Goal: Task Accomplishment & Management: Manage account settings

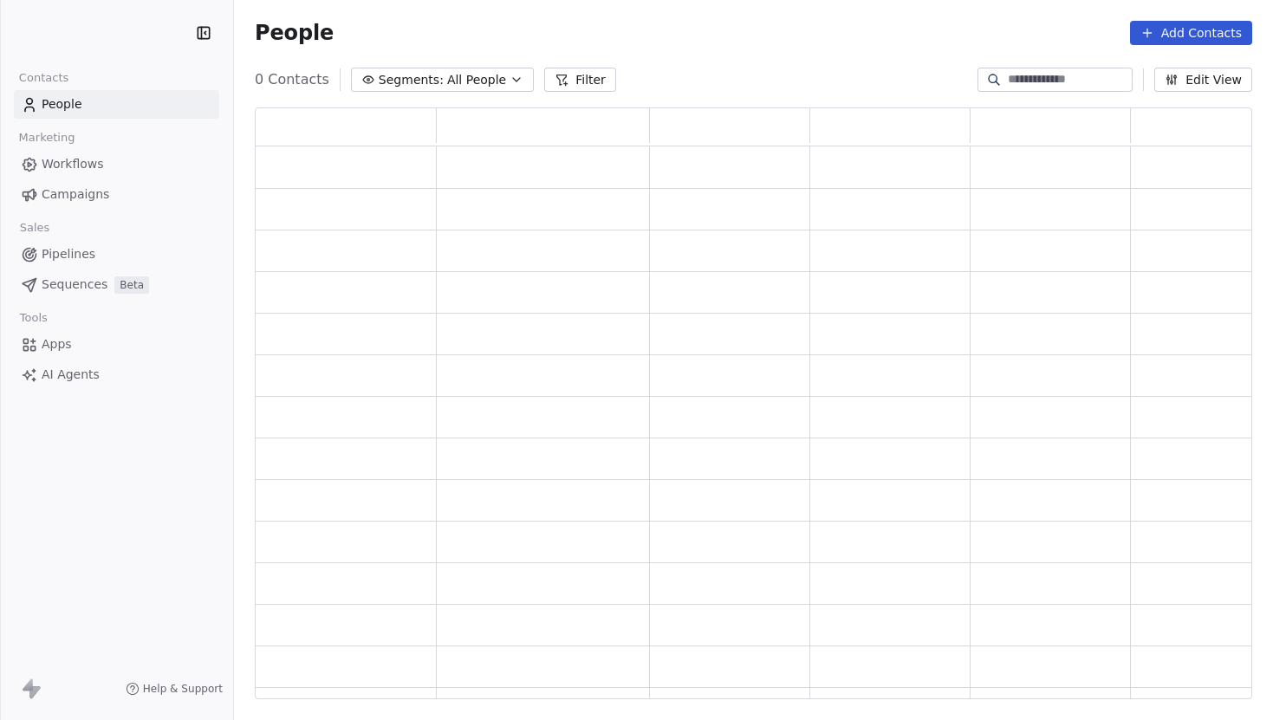
scroll to position [592, 997]
click at [133, 36] on html "PracSkills Contacts People Marketing Workflows Campaigns Sales Pipelines Sequen…" at bounding box center [636, 360] width 1273 height 720
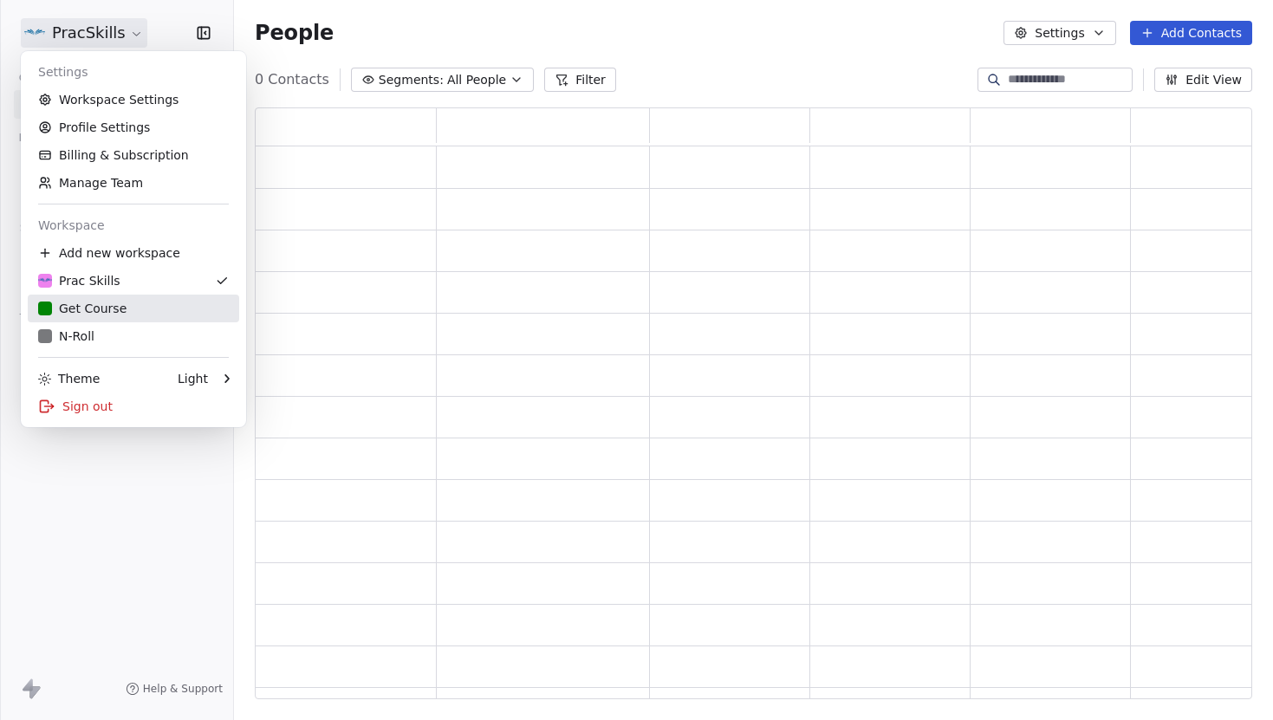
click at [126, 309] on div "Get Course" at bounding box center [133, 308] width 191 height 17
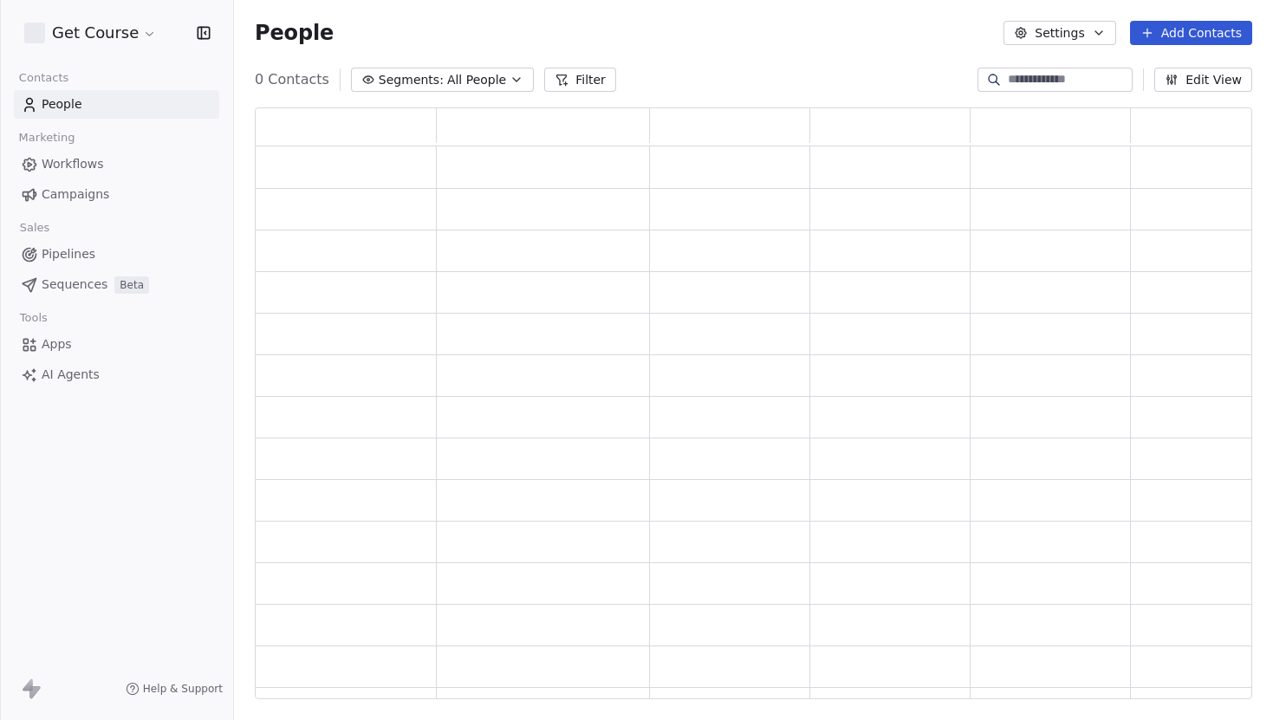
scroll to position [592, 997]
click at [133, 25] on html "Get Course Contacts People Marketing Workflows Campaigns Sales Pipelines Sequen…" at bounding box center [636, 360] width 1273 height 720
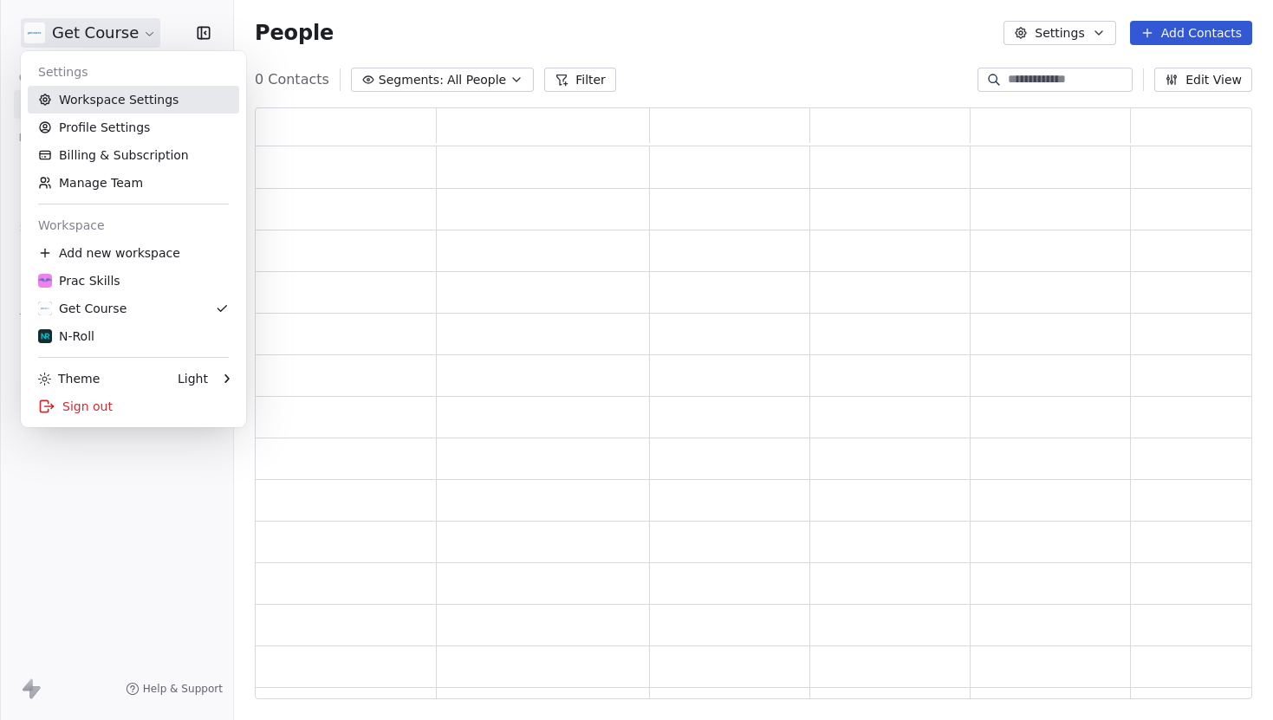
click at [123, 98] on link "Workspace Settings" at bounding box center [133, 100] width 211 height 28
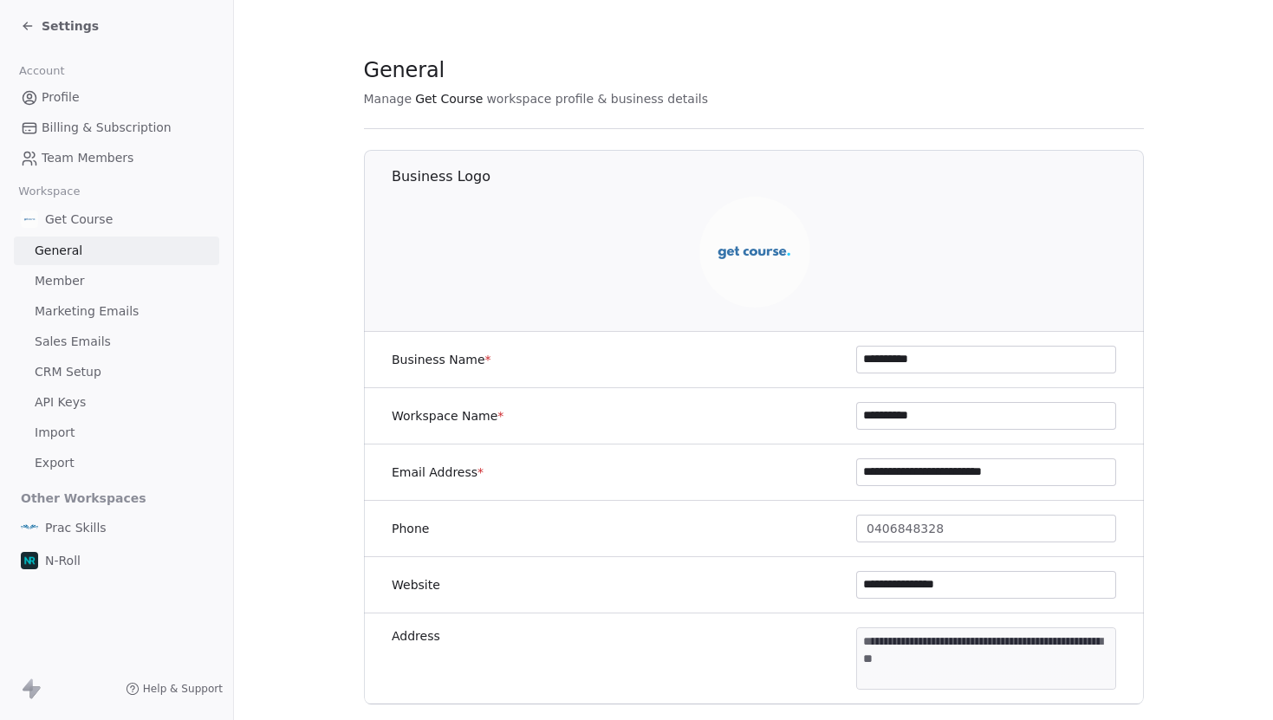
click at [101, 304] on span "Marketing Emails" at bounding box center [87, 311] width 104 height 18
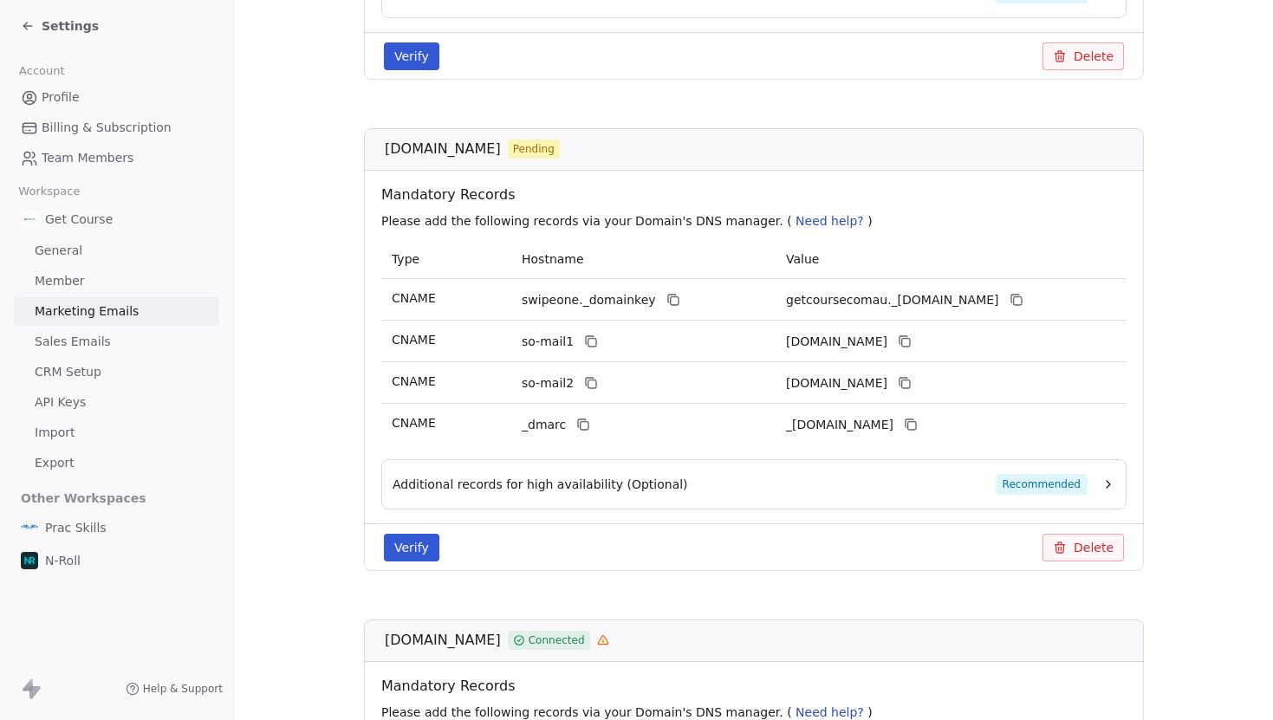
scroll to position [566, 0]
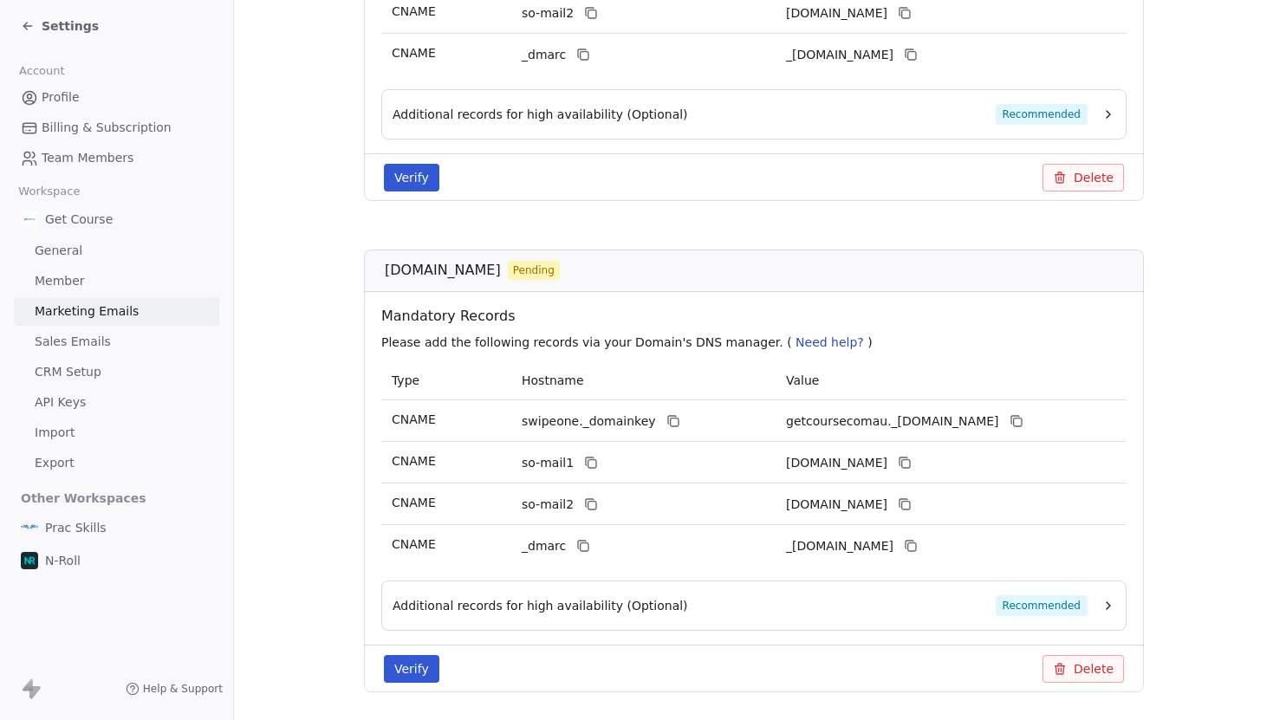
click at [415, 273] on span "[DOMAIN_NAME]" at bounding box center [443, 270] width 116 height 21
click at [424, 279] on span "[DOMAIN_NAME]" at bounding box center [443, 270] width 116 height 21
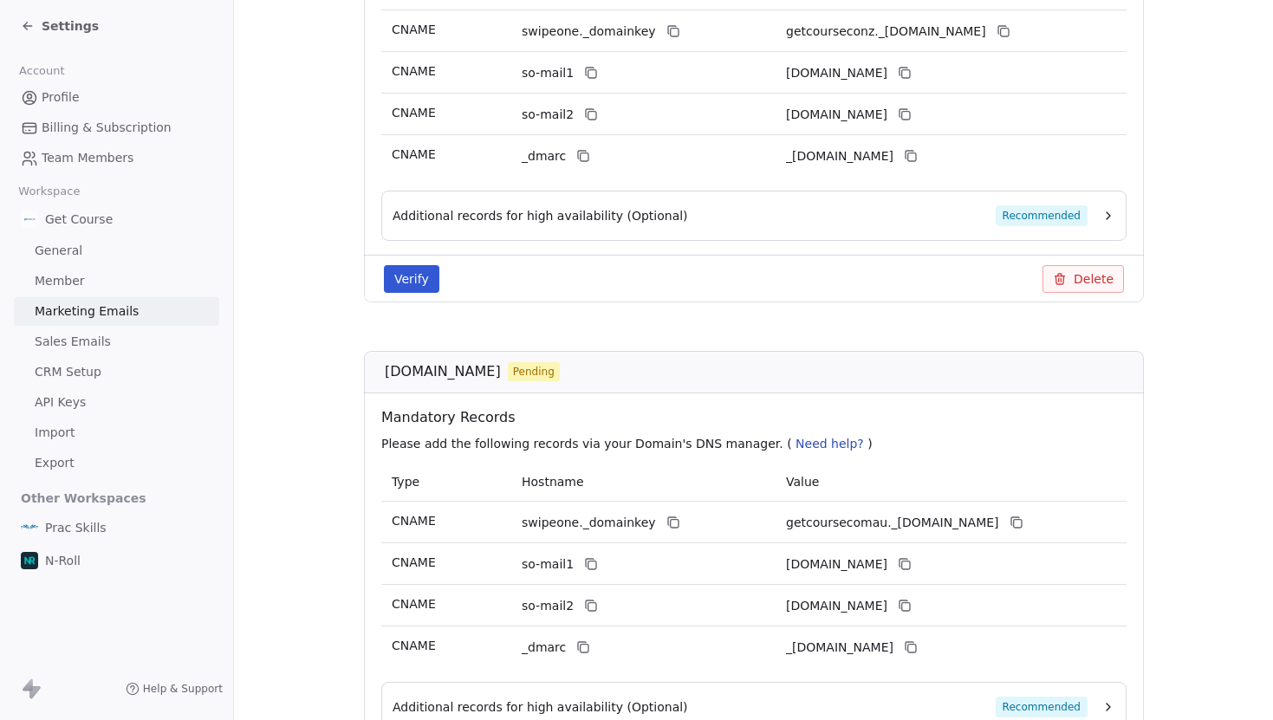
scroll to position [599, 0]
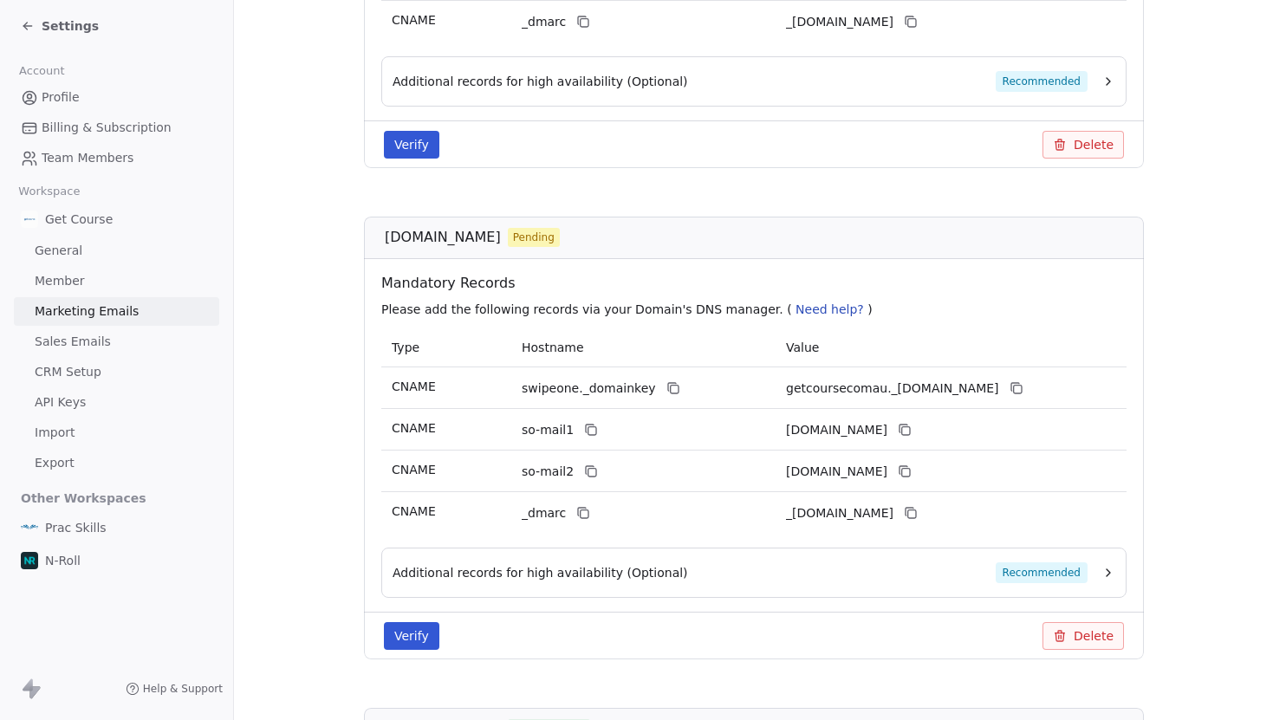
click at [419, 242] on span "[DOMAIN_NAME]" at bounding box center [443, 237] width 116 height 21
click at [687, 569] on div "Additional records for high availability (Optional) Recommended" at bounding box center [740, 572] width 695 height 21
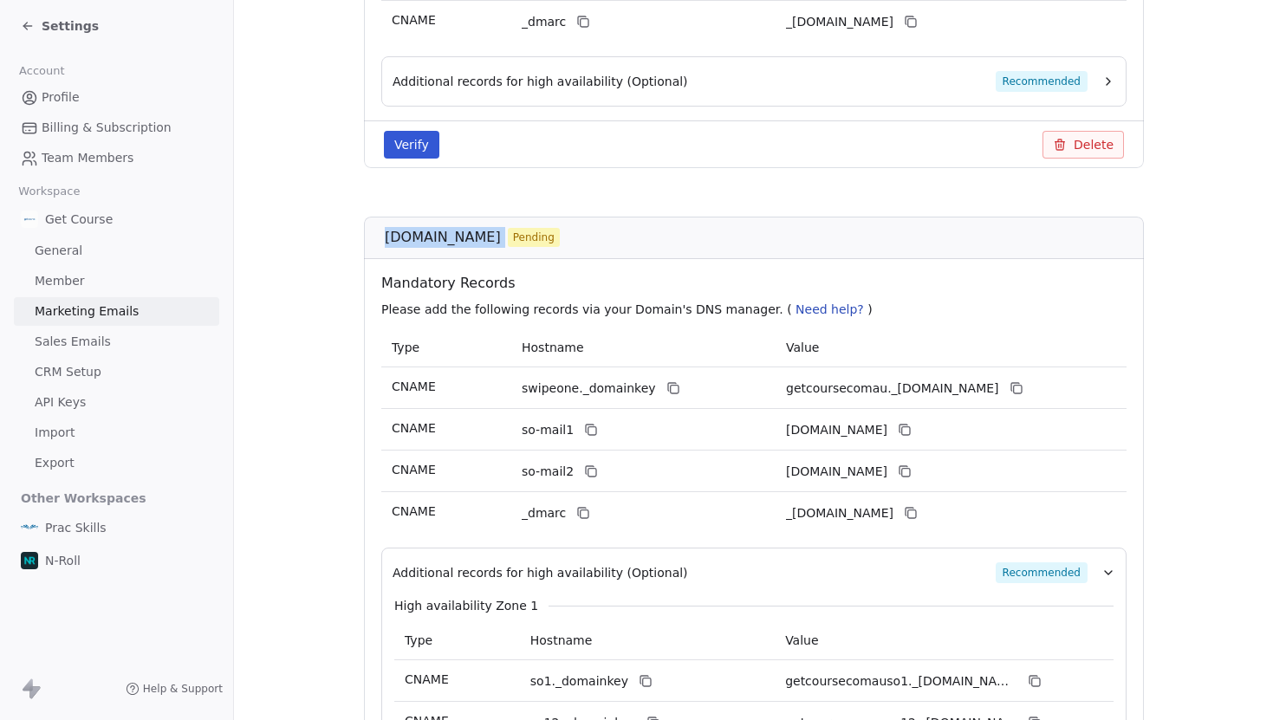
click at [687, 569] on div "Additional records for high availability (Optional) Recommended" at bounding box center [740, 572] width 695 height 21
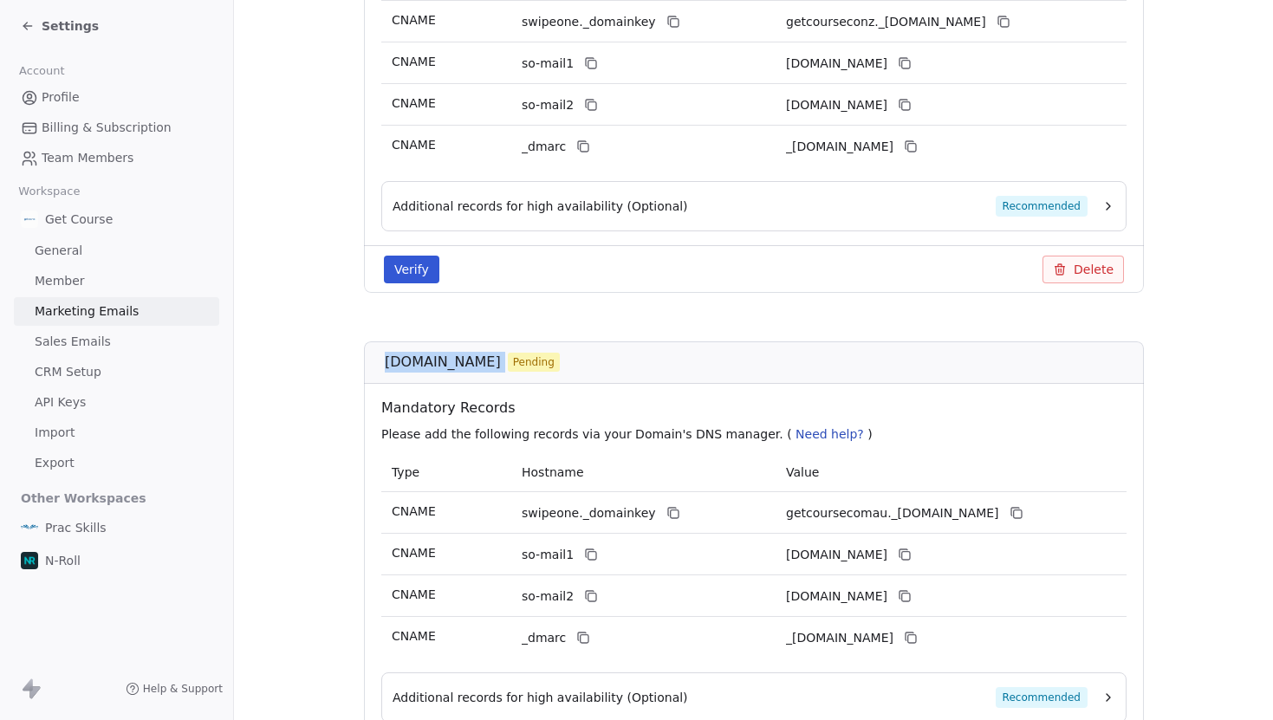
scroll to position [381, 0]
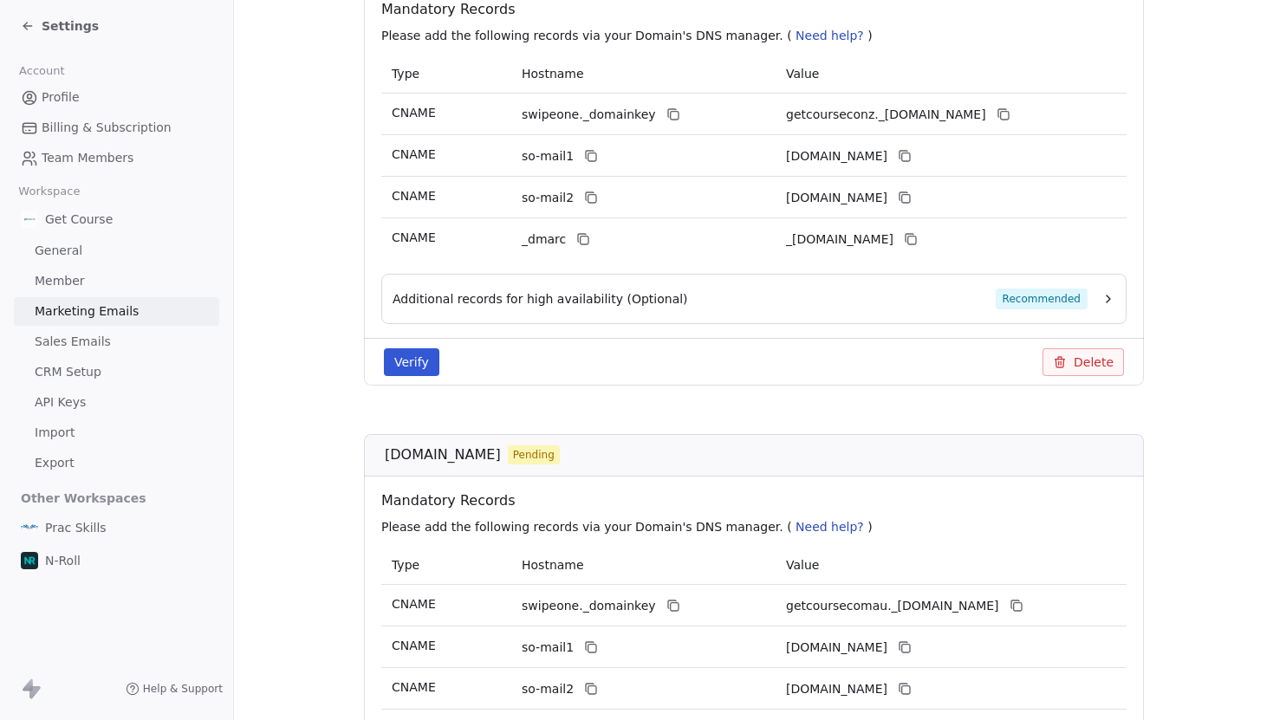
click at [1199, 370] on section "Marketing Emails Manage Domains, Health, and Categories for your marketing emai…" at bounding box center [753, 535] width 1039 height 1833
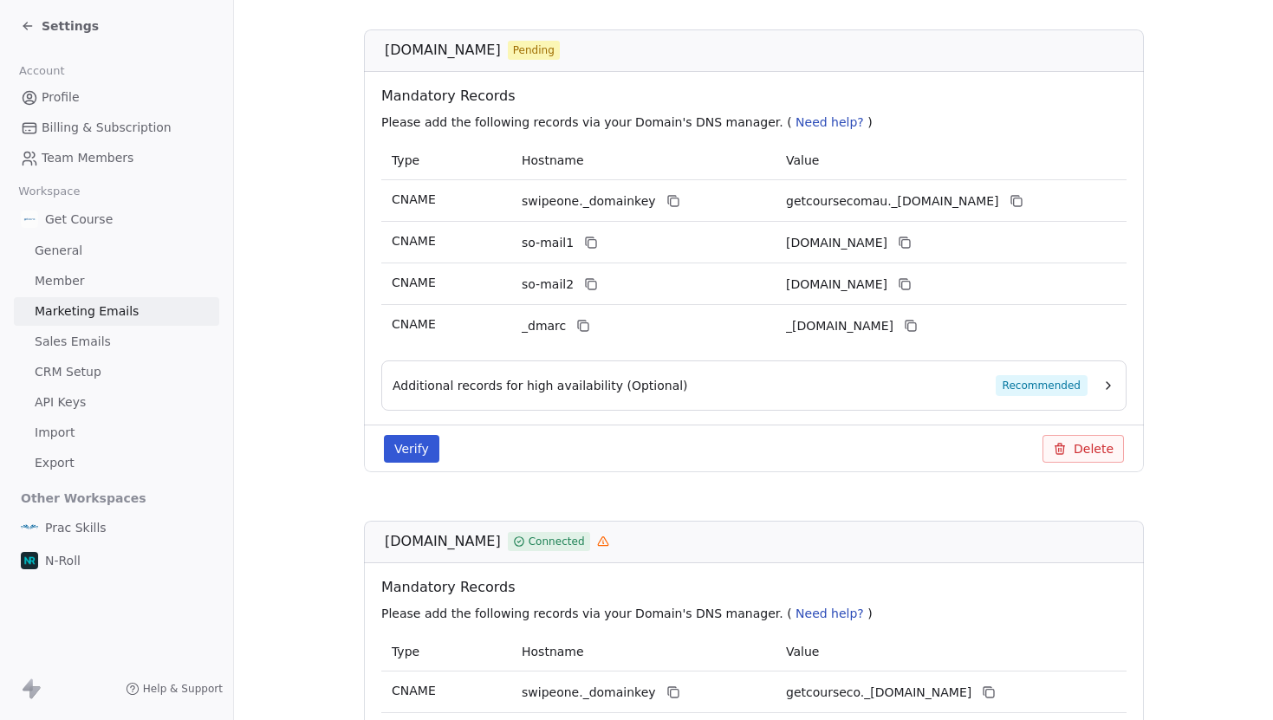
scroll to position [542, 0]
